Goal: Task Accomplishment & Management: Use online tool/utility

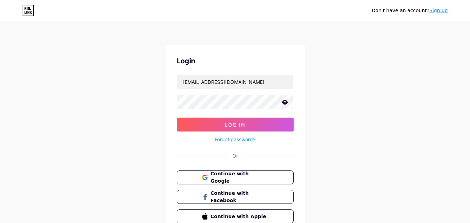
click at [177, 118] on button "Log In" at bounding box center [235, 125] width 117 height 14
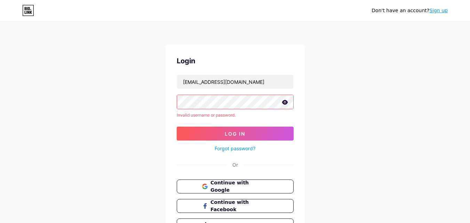
click at [177, 127] on button "Log In" at bounding box center [235, 134] width 117 height 14
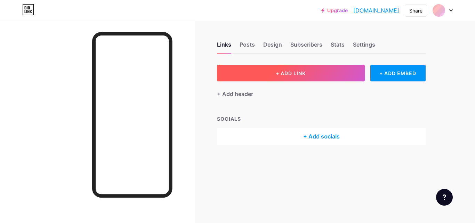
click at [266, 74] on button "+ ADD LINK" at bounding box center [291, 73] width 148 height 17
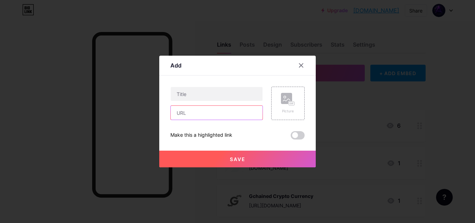
click at [231, 115] on input "text" at bounding box center [217, 113] width 92 height 14
paste input "[URL][DOMAIN_NAME]"
type input "[URL][DOMAIN_NAME]"
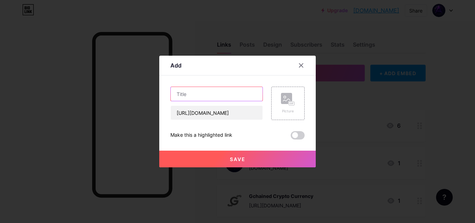
click at [234, 96] on input "text" at bounding box center [217, 94] width 92 height 14
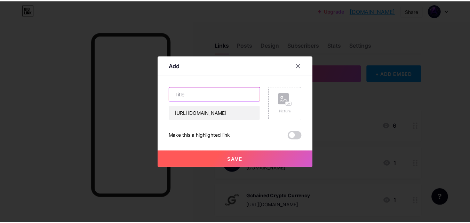
scroll to position [0, 0]
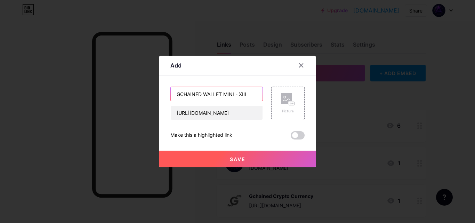
type input "GCHAINED WALLET MINI - XIII"
click at [256, 162] on button "Save" at bounding box center [237, 159] width 156 height 17
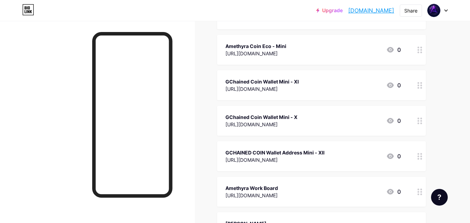
scroll to position [2845, 0]
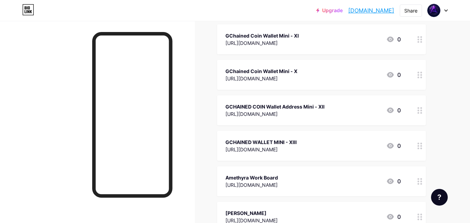
click at [446, 11] on icon at bounding box center [445, 11] width 3 height 2
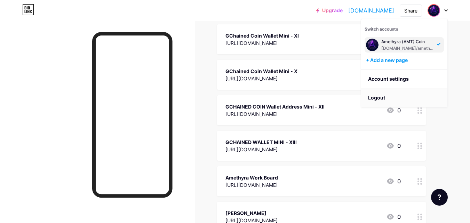
click at [435, 96] on li "Logout" at bounding box center [404, 97] width 86 height 19
